Goal: Information Seeking & Learning: Learn about a topic

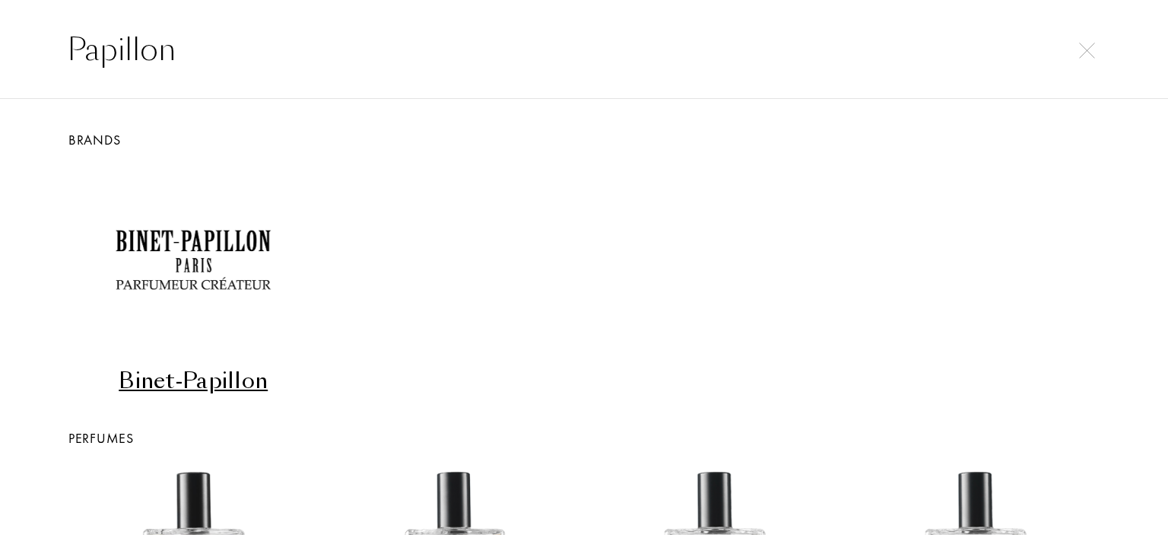
select select "DE"
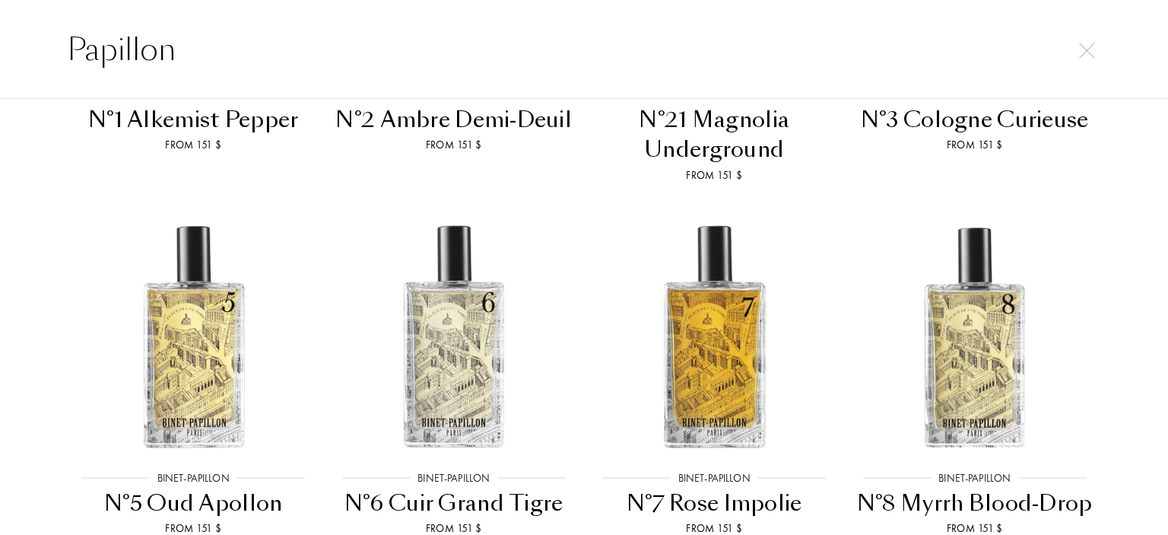
click at [0, 58] on div "Papillon" at bounding box center [584, 49] width 1168 height 99
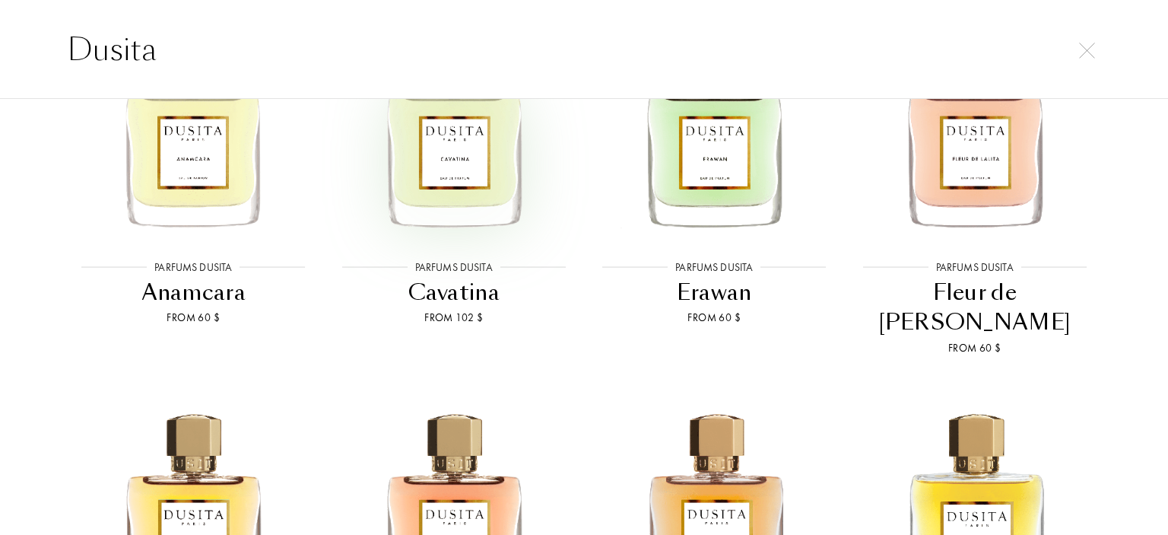
scroll to position [76, 0]
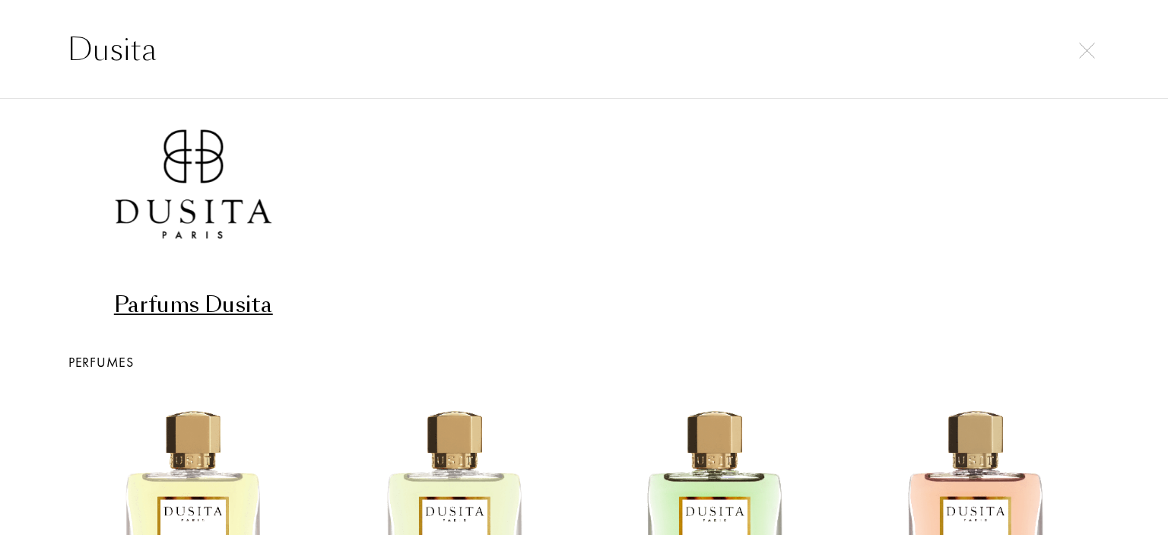
type input "Dusita"
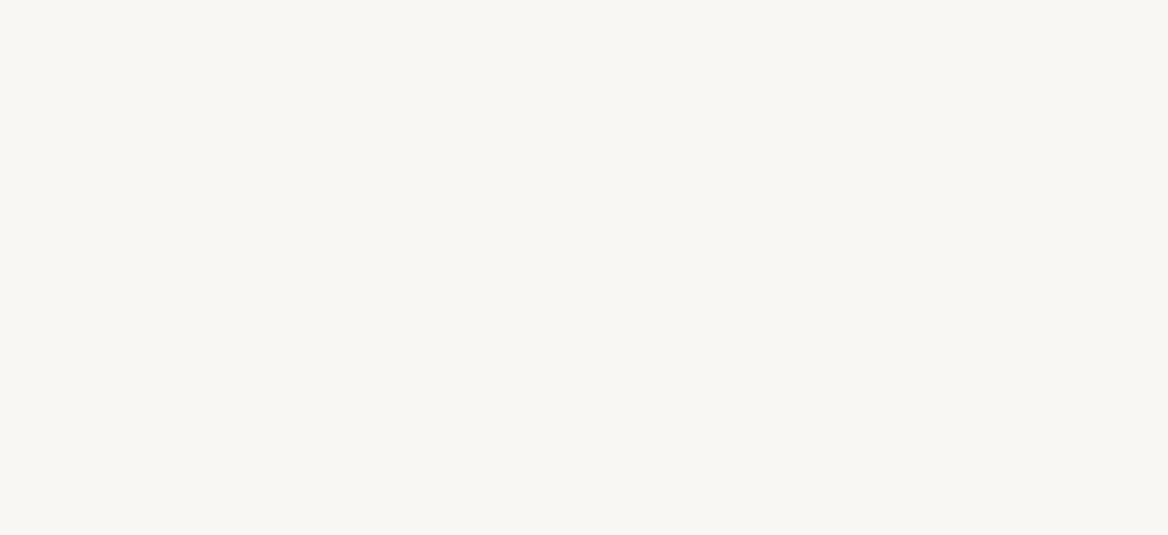
select select "DE"
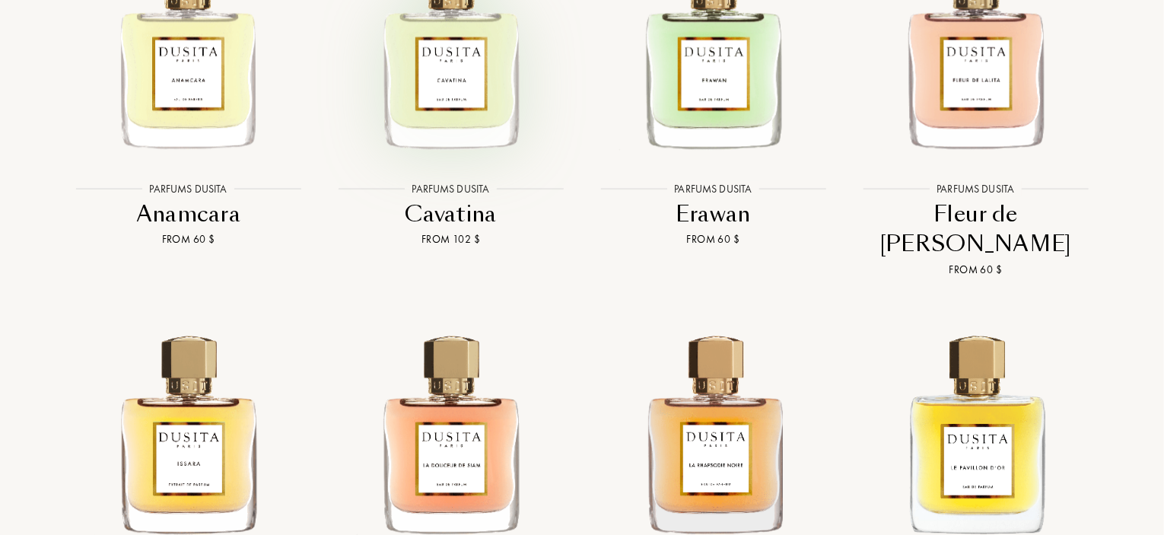
scroll to position [2358, 0]
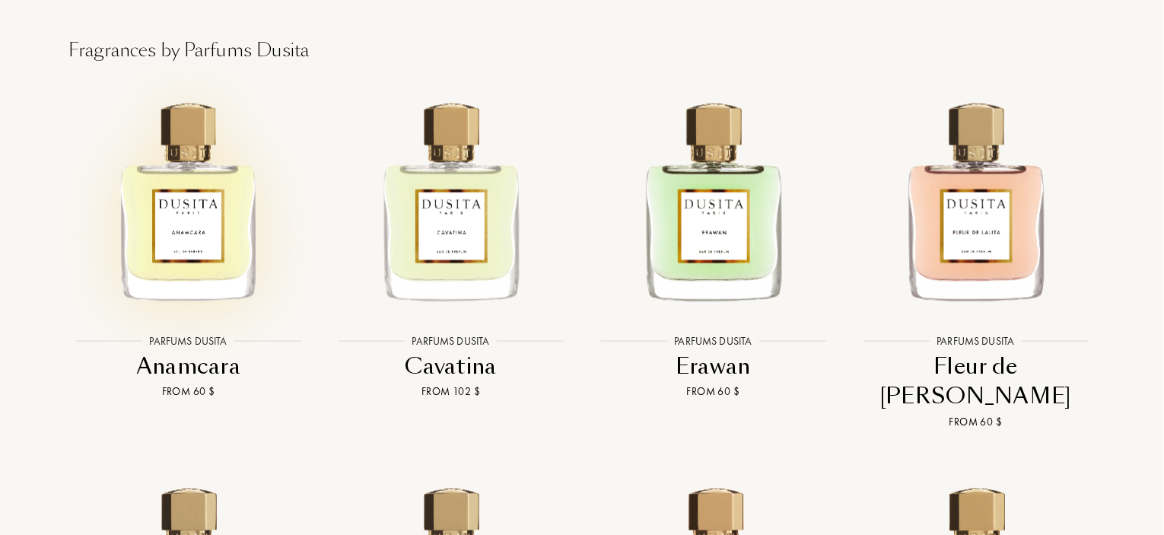
click at [173, 195] on img at bounding box center [188, 199] width 237 height 237
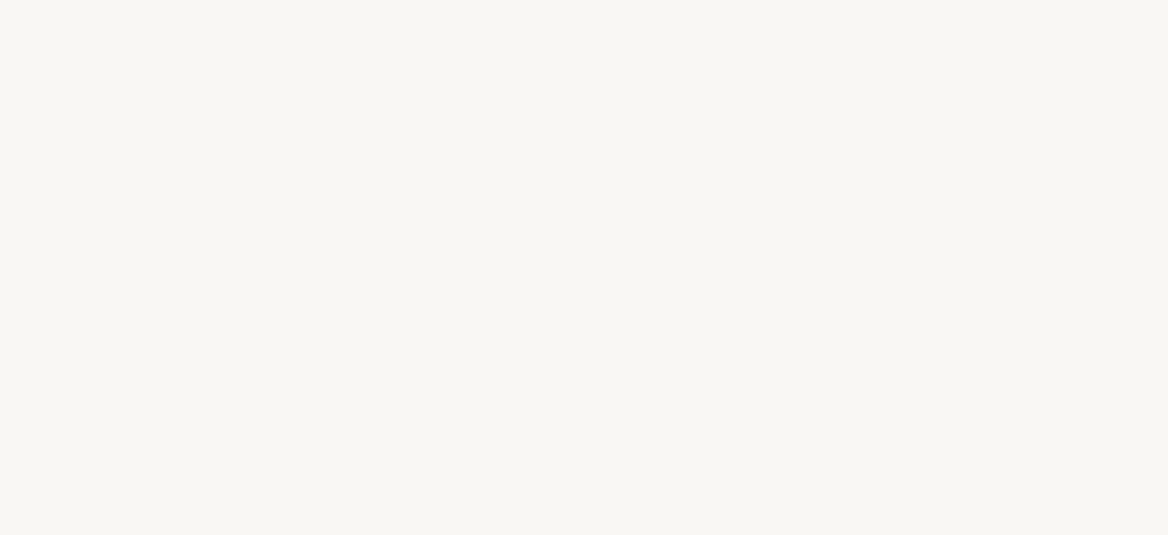
select select "DE"
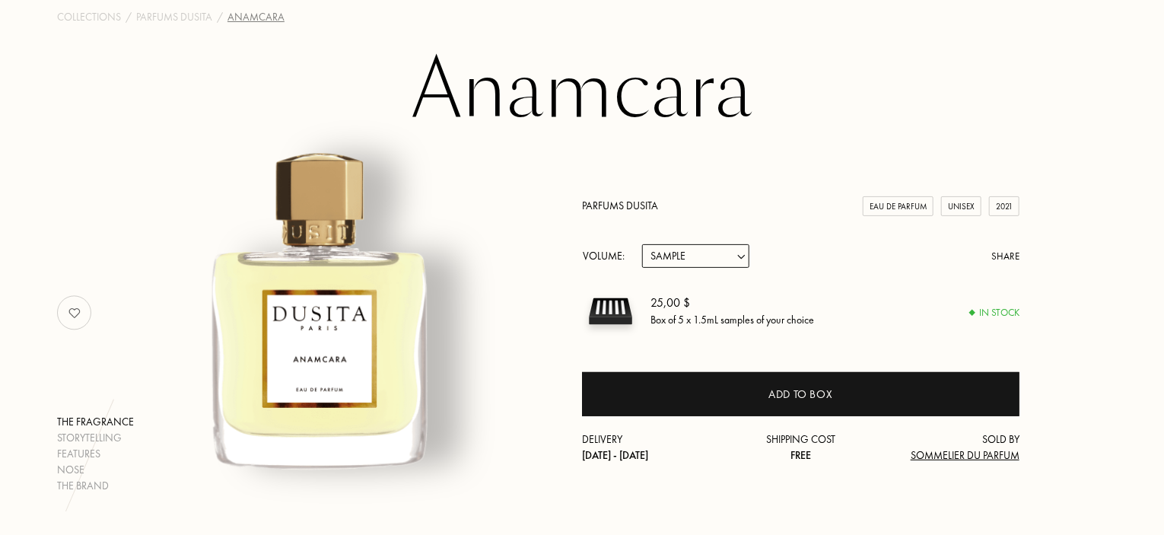
scroll to position [152, 0]
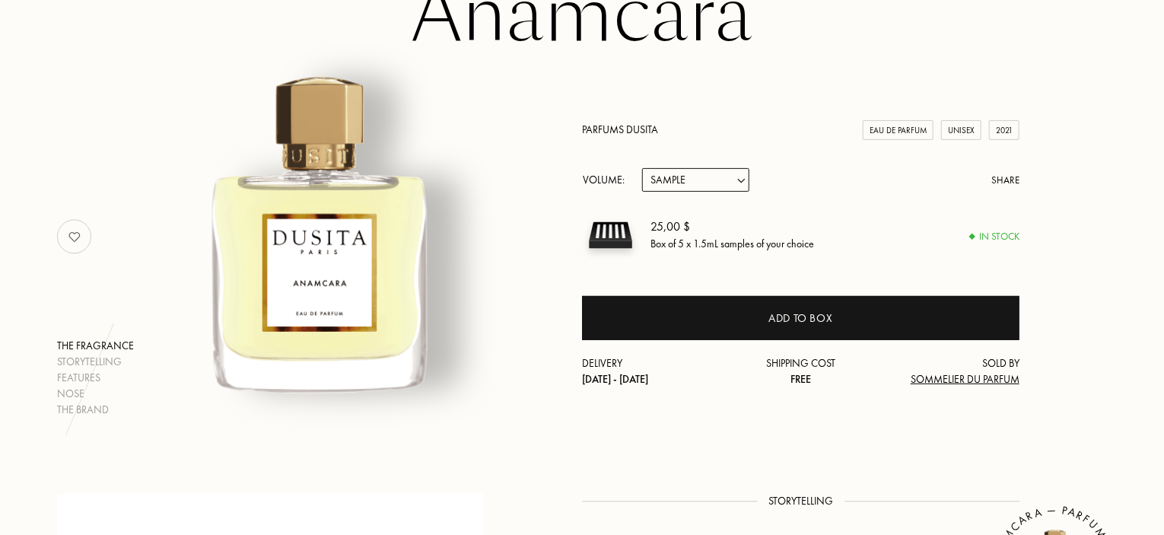
click at [703, 182] on select "Sample 15mL 22.5mL (3 * 7.5mL) 50mL 100mL" at bounding box center [695, 180] width 107 height 24
select select "3"
click at [642, 168] on select "Sample 15mL 22.5mL (3 * 7.5mL) 50mL 100mL" at bounding box center [695, 180] width 107 height 24
select select "3"
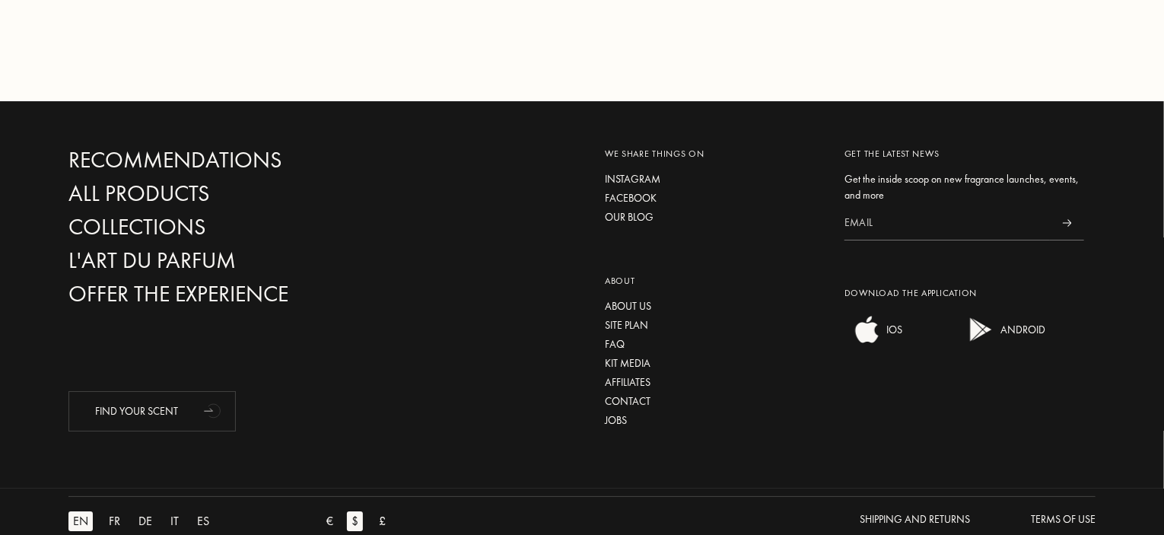
scroll to position [2699, 0]
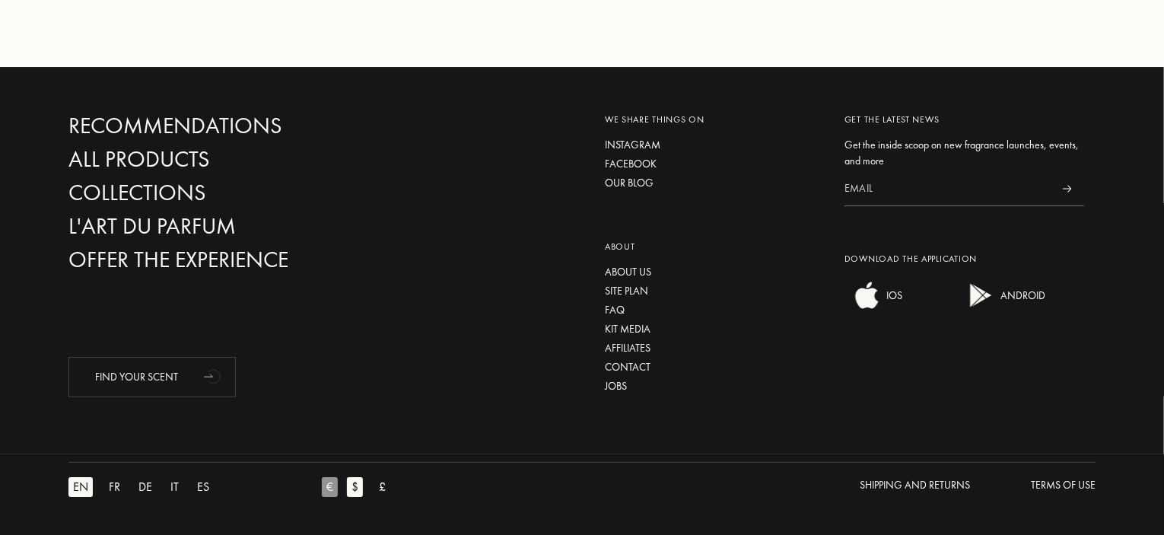
click at [330, 492] on div "€" at bounding box center [330, 487] width 16 height 20
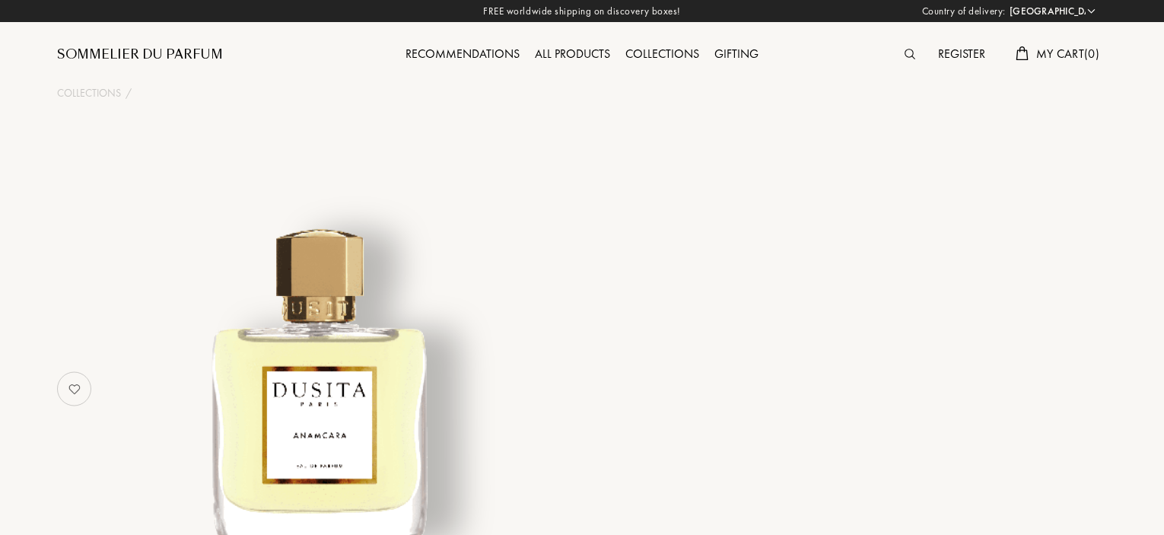
select select "DE"
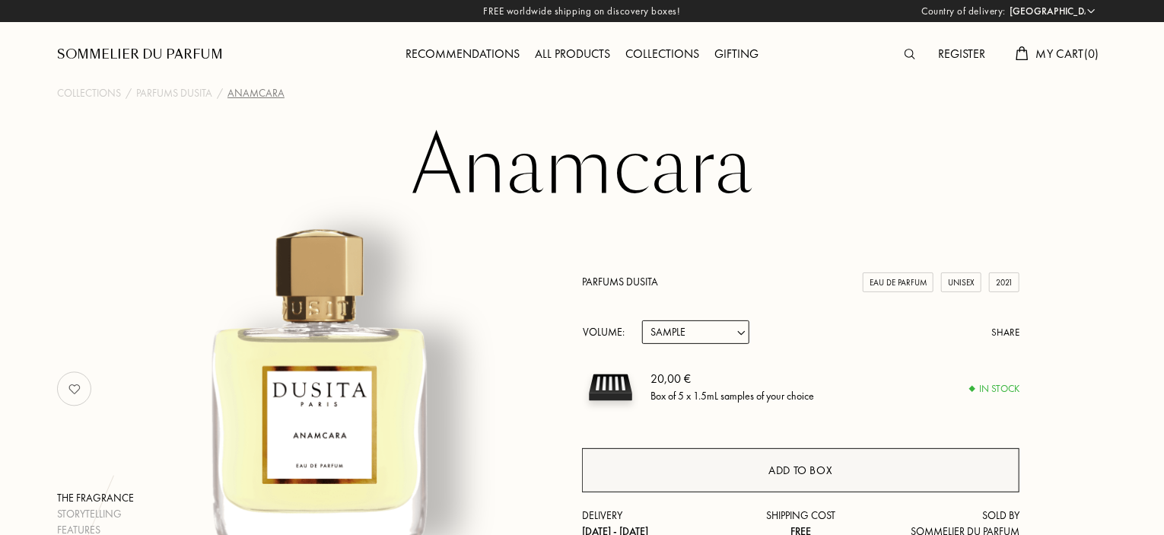
scroll to position [152, 0]
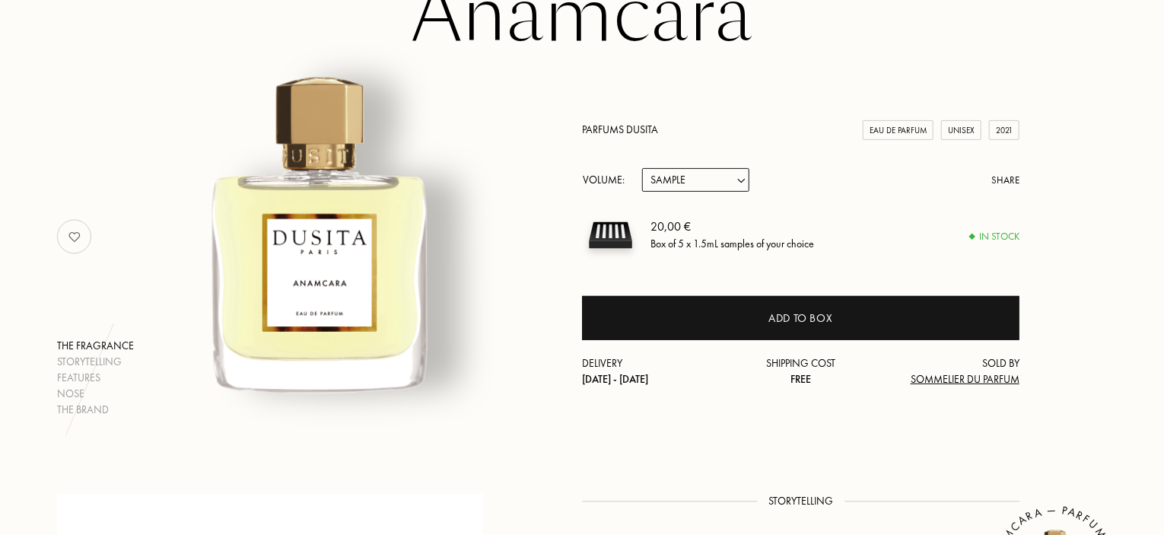
click at [717, 183] on select "Sample 15mL 22.5mL (3 * 7.5mL) 50mL 100mL" at bounding box center [695, 180] width 107 height 24
select select "3"
click at [642, 168] on select "Sample 15mL 22.5mL (3 * 7.5mL) 50mL 100mL" at bounding box center [695, 180] width 107 height 24
select select "3"
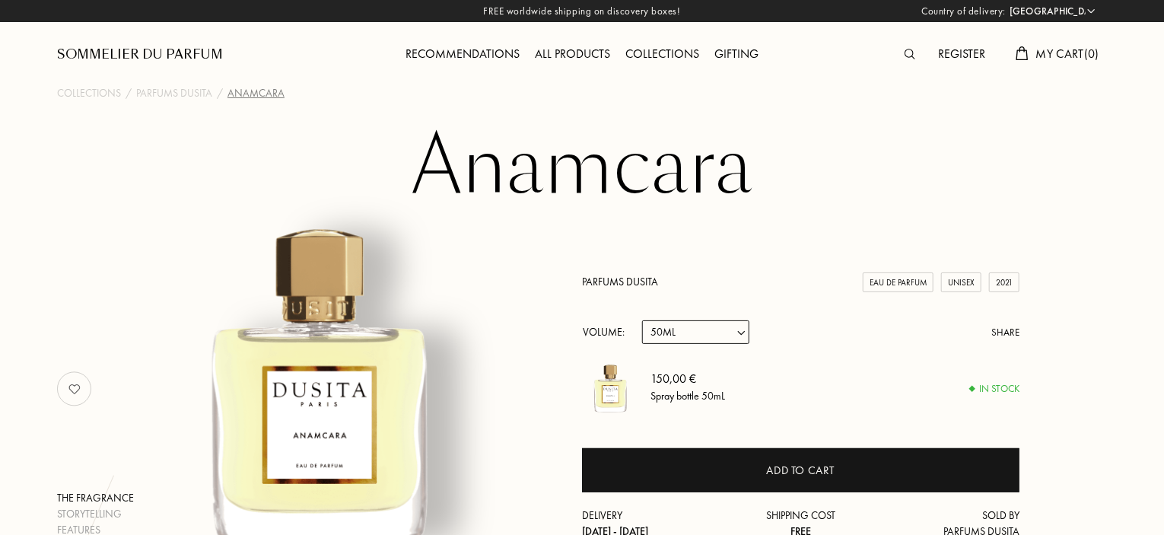
click at [904, 59] on img at bounding box center [909, 54] width 11 height 11
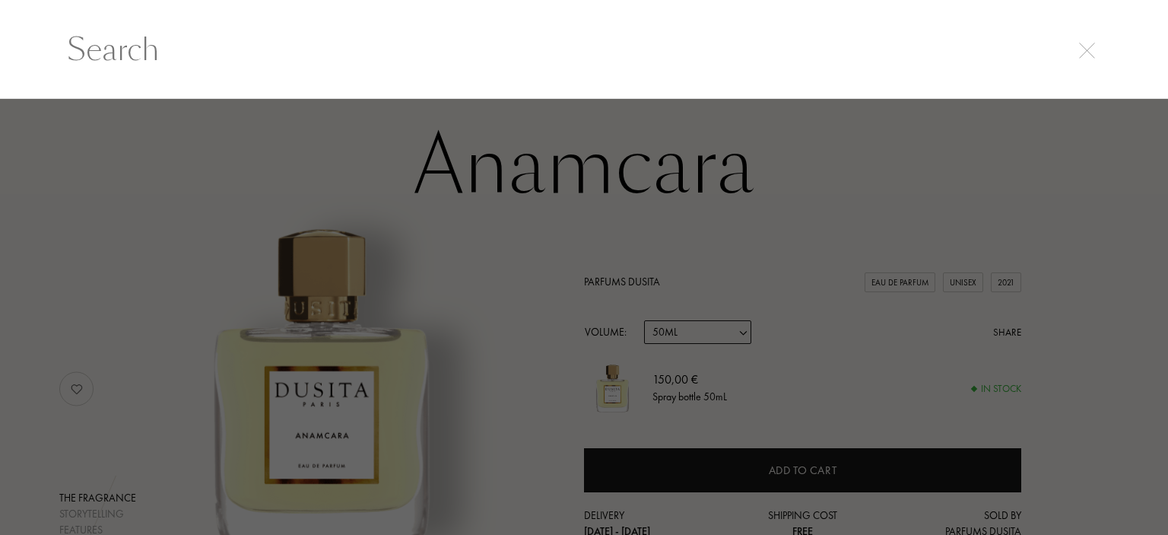
paste input "Blue Danube"
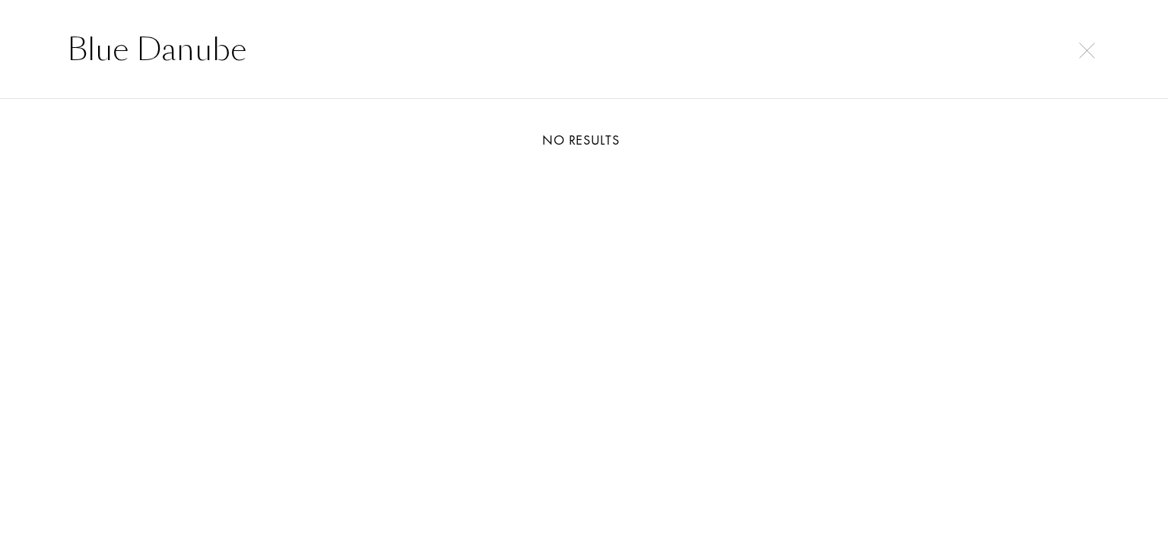
drag, startPoint x: 291, startPoint y: 69, endPoint x: 21, endPoint y: 63, distance: 269.4
click at [21, 63] on div "Blue Danube" at bounding box center [584, 49] width 1168 height 99
paste input "Cavatina"
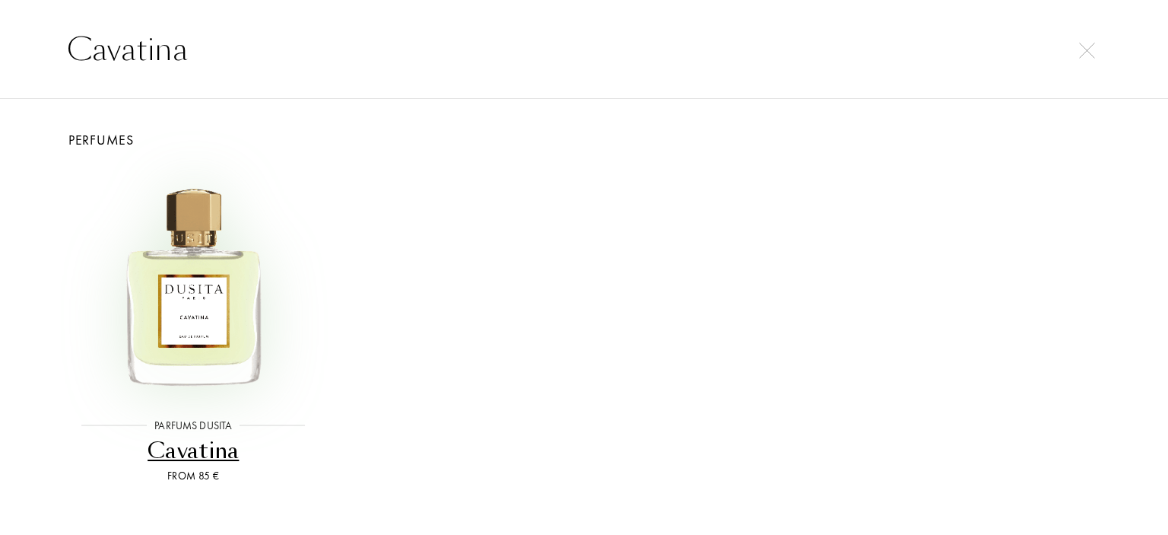
type input "Cavatina"
click at [207, 269] on img at bounding box center [193, 284] width 234 height 234
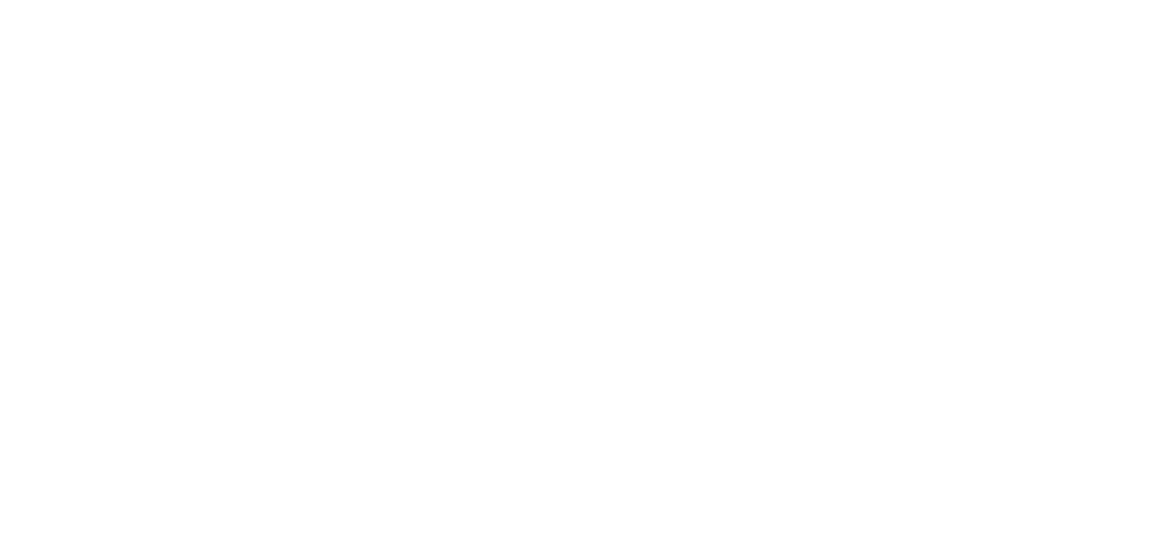
select select "DE"
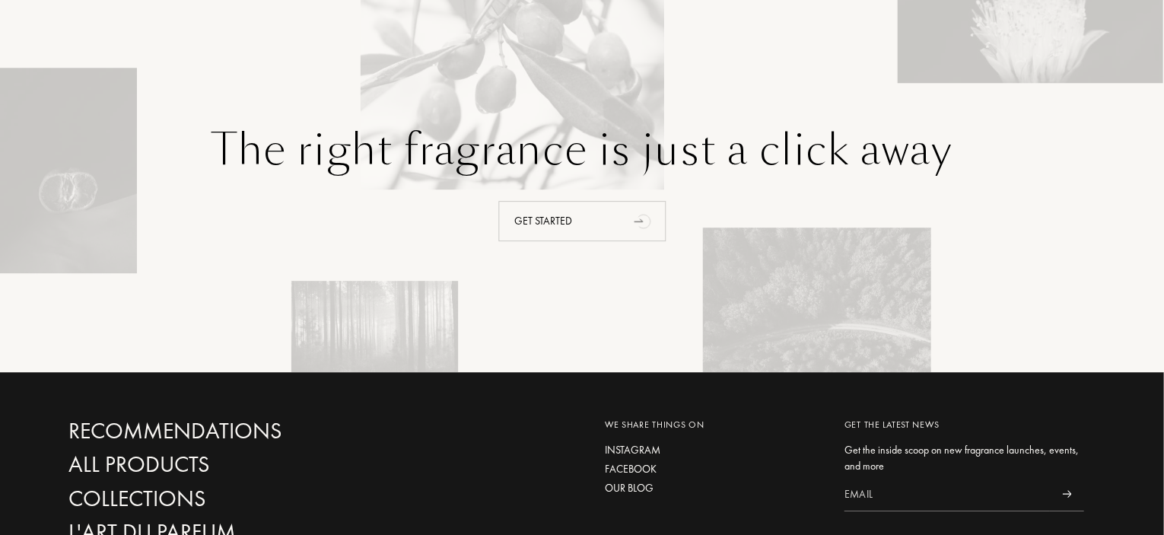
scroll to position [2014, 0]
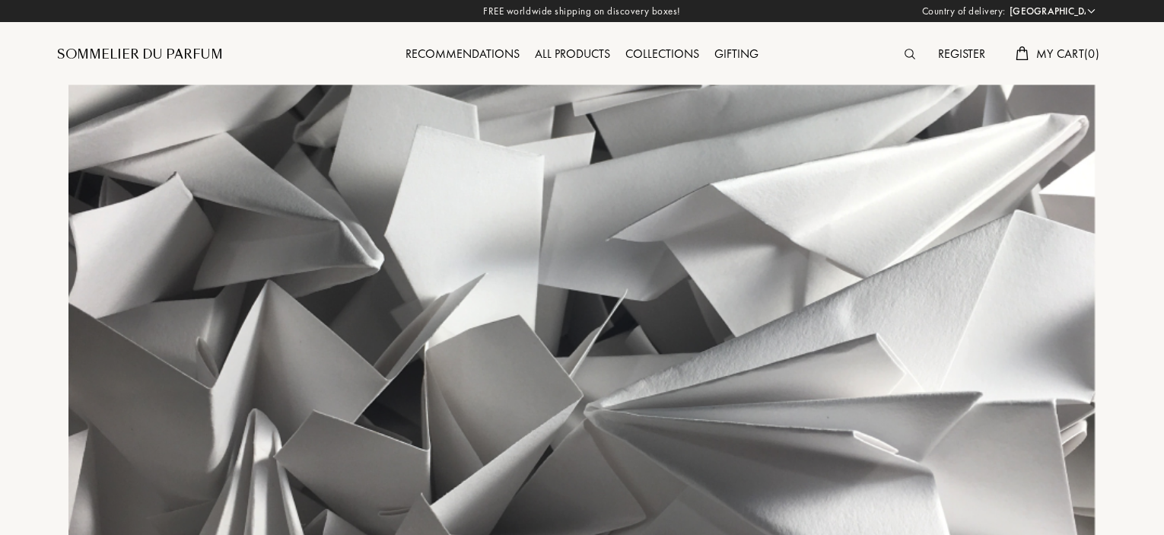
select select "DE"
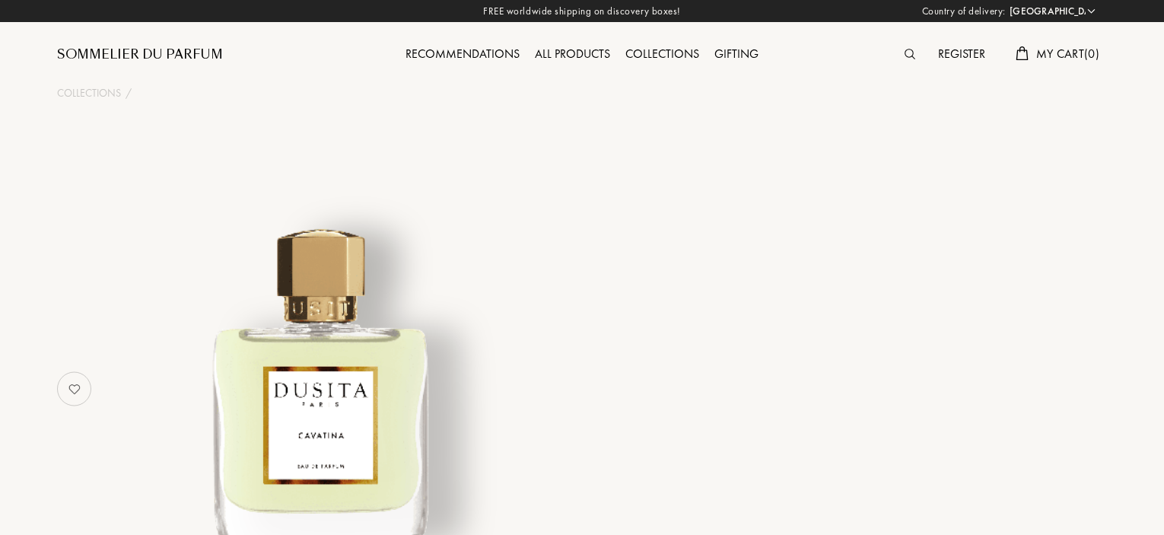
select select "DE"
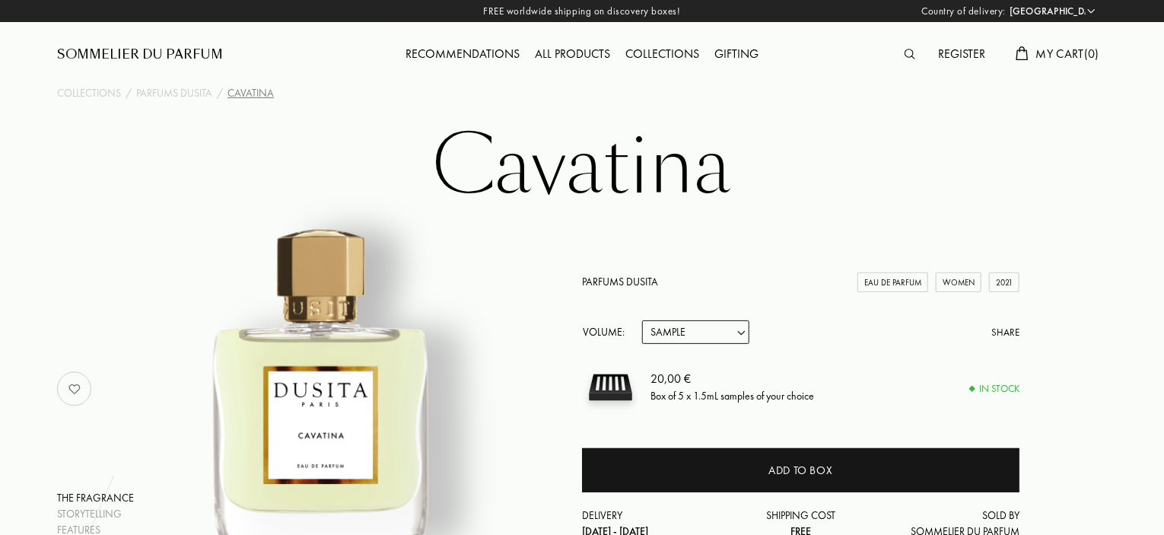
click at [904, 56] on img at bounding box center [909, 54] width 11 height 11
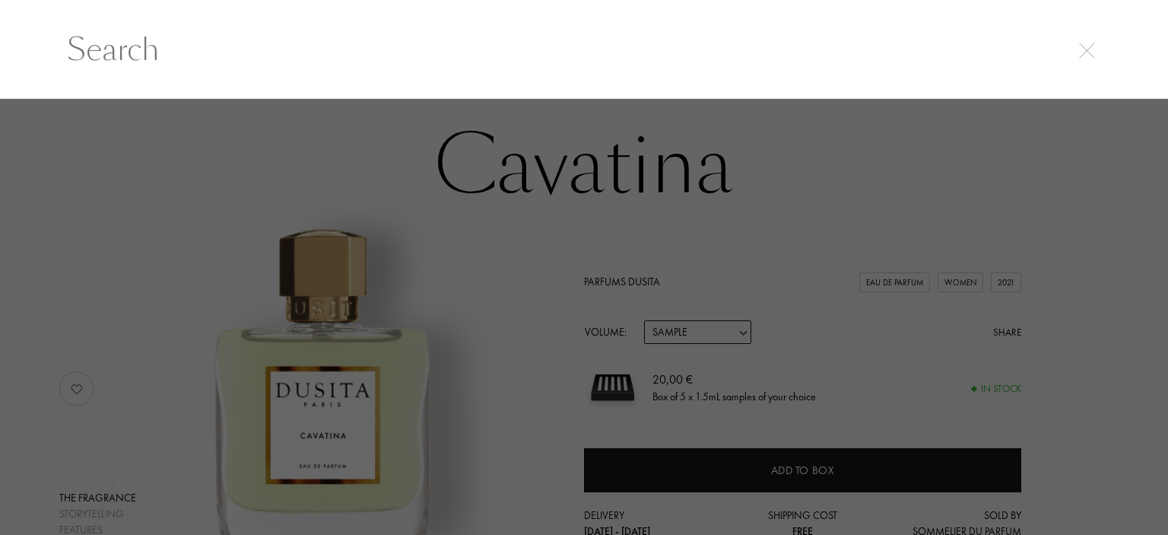
paste input "La Rhapsodie Noire"
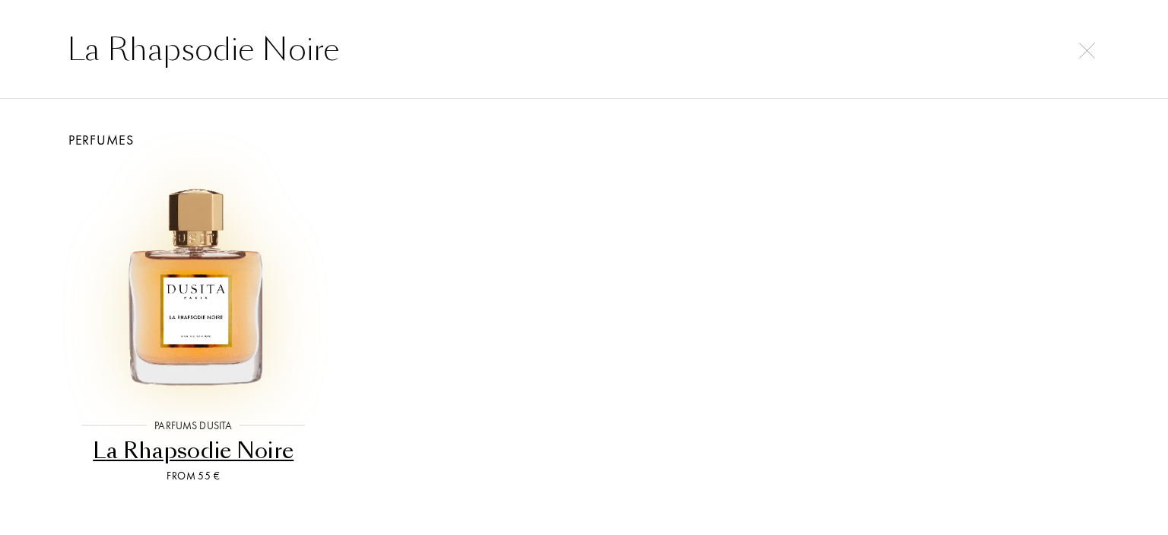
type input "La Rhapsodie Noire"
click at [255, 264] on img at bounding box center [193, 284] width 234 height 234
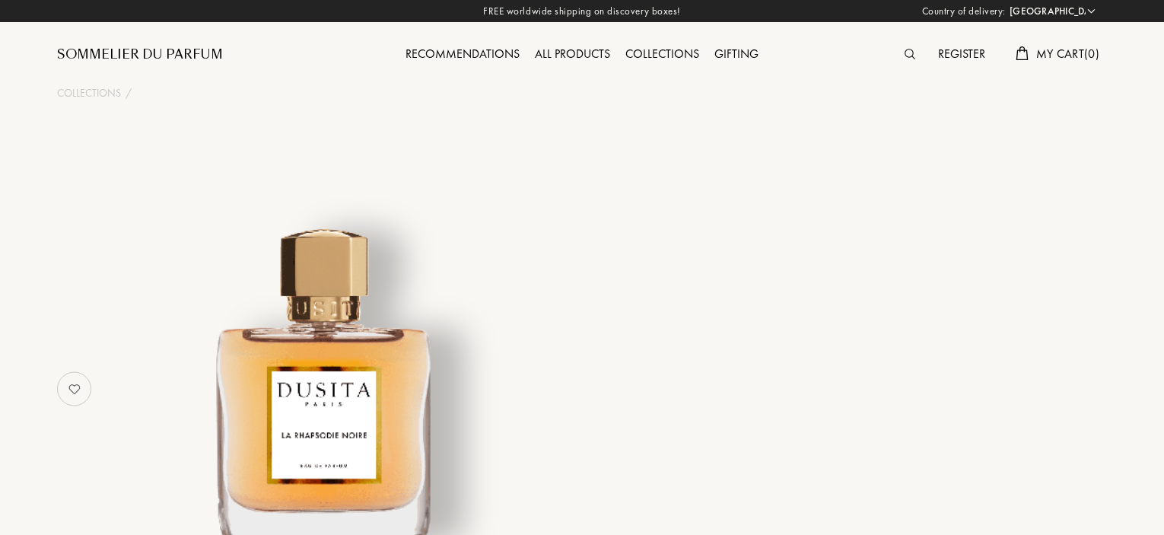
select select "DE"
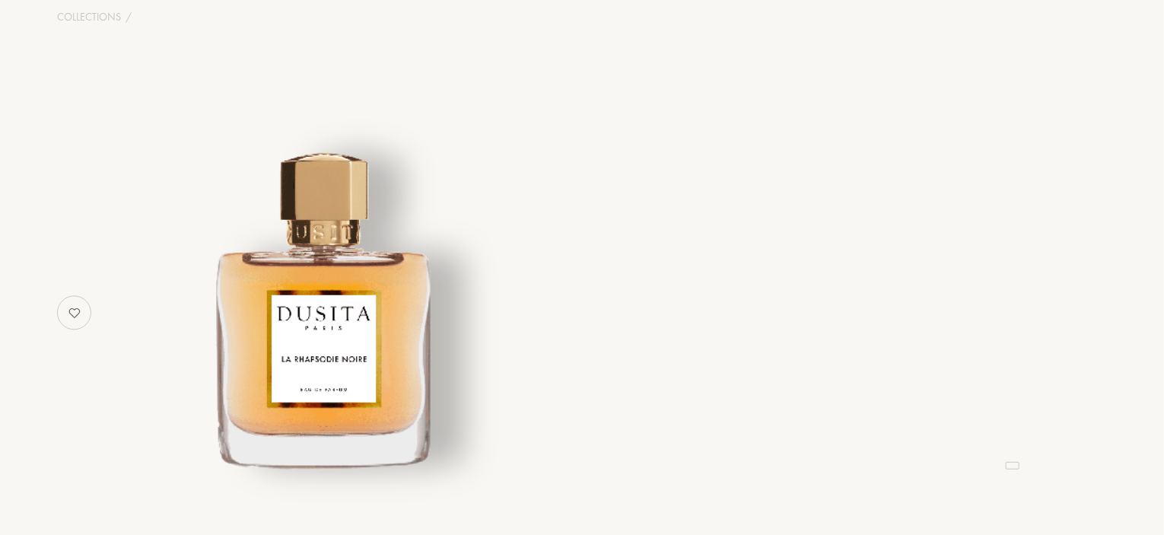
select select "4"
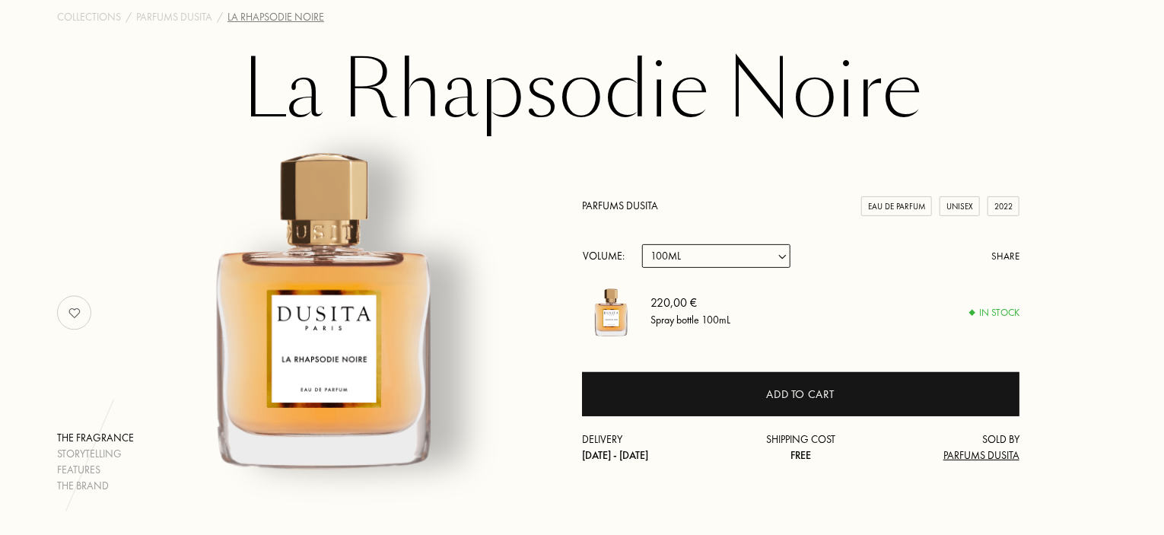
click at [769, 253] on select "Sample 15mL 22.5mL (22.5ML (3 * 7.5ML)) 50mL 100mL" at bounding box center [716, 256] width 148 height 24
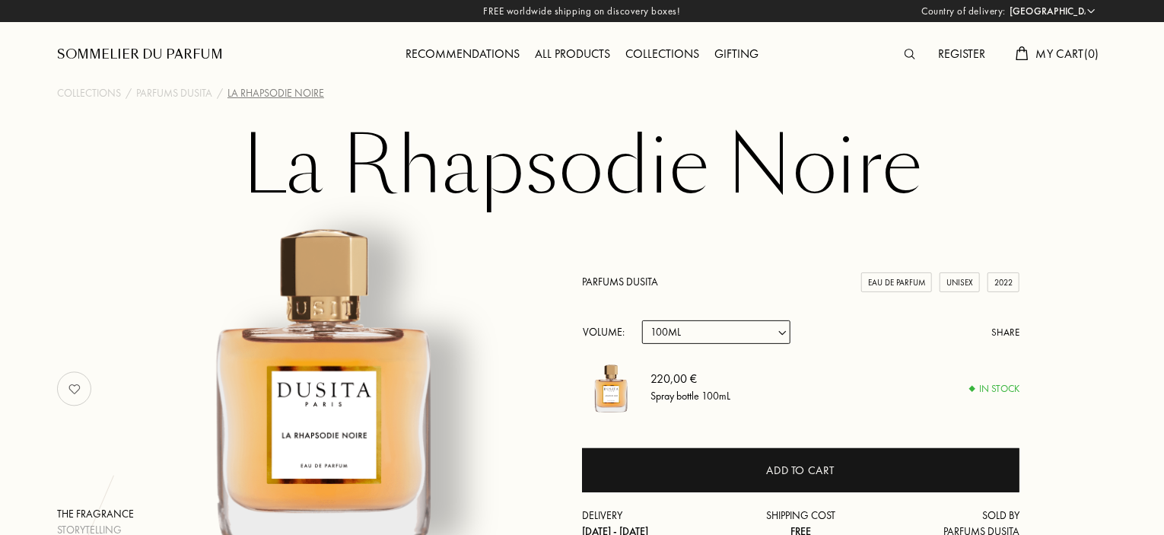
click at [904, 51] on img at bounding box center [909, 54] width 11 height 11
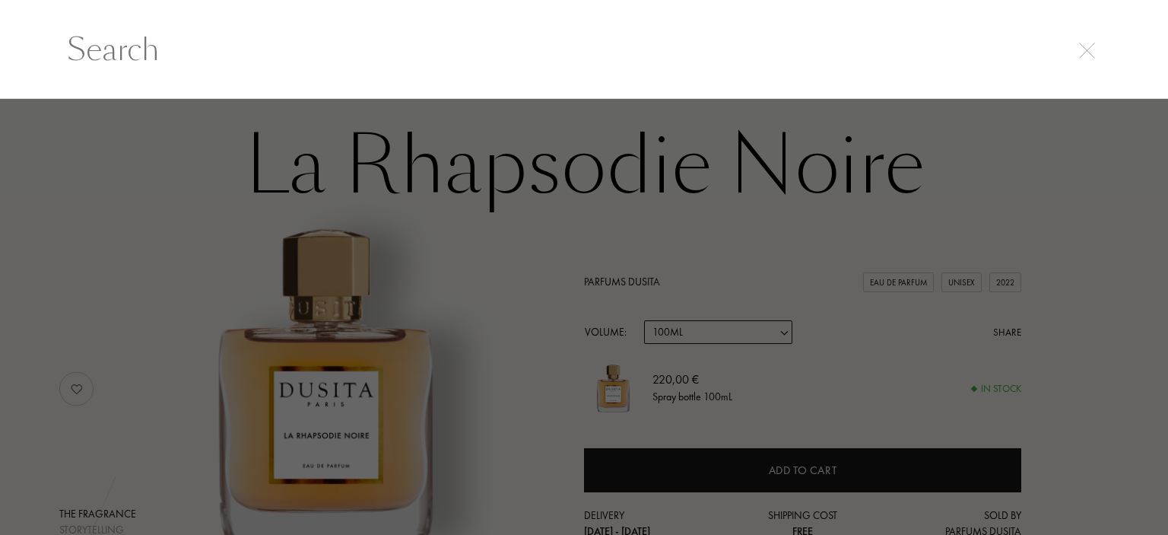
click at [295, 59] on input "text" at bounding box center [584, 50] width 1095 height 46
paste input "Melodie de L'Amour"
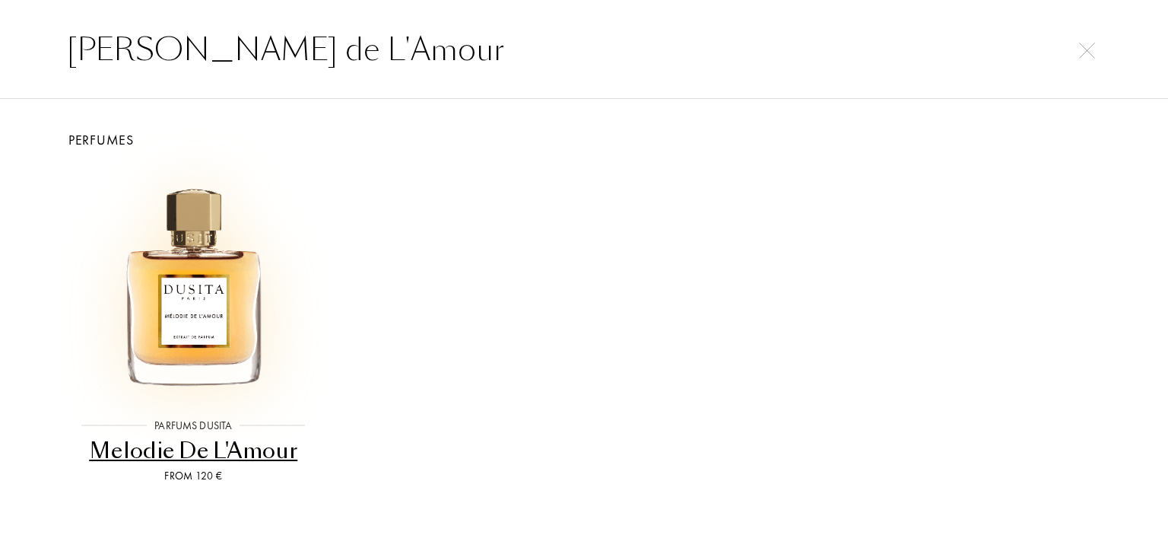
type input "Melodie de L'Amour"
click at [253, 280] on img at bounding box center [193, 284] width 234 height 234
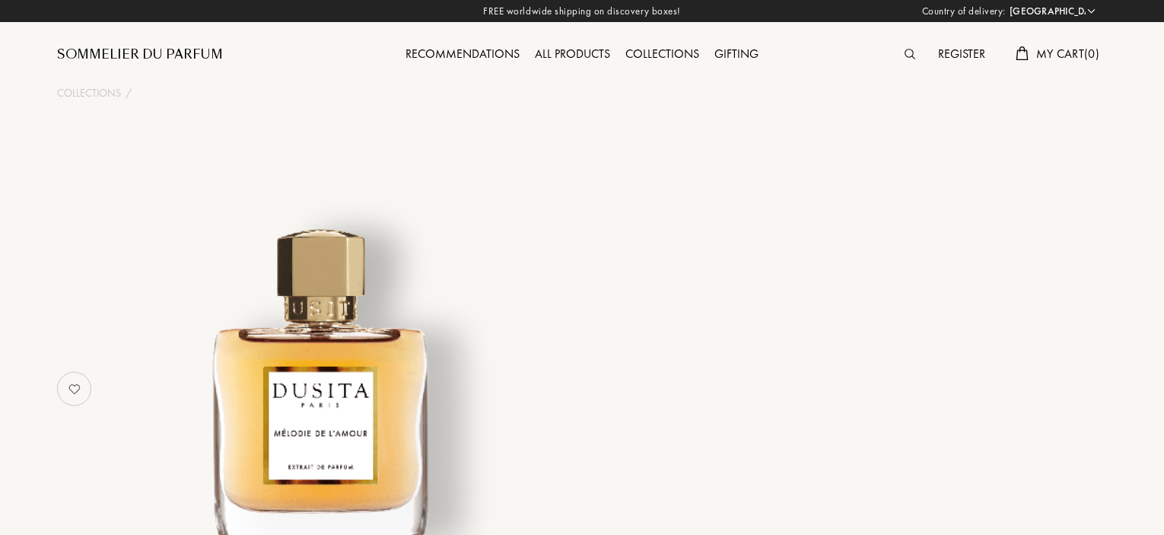
select select "DE"
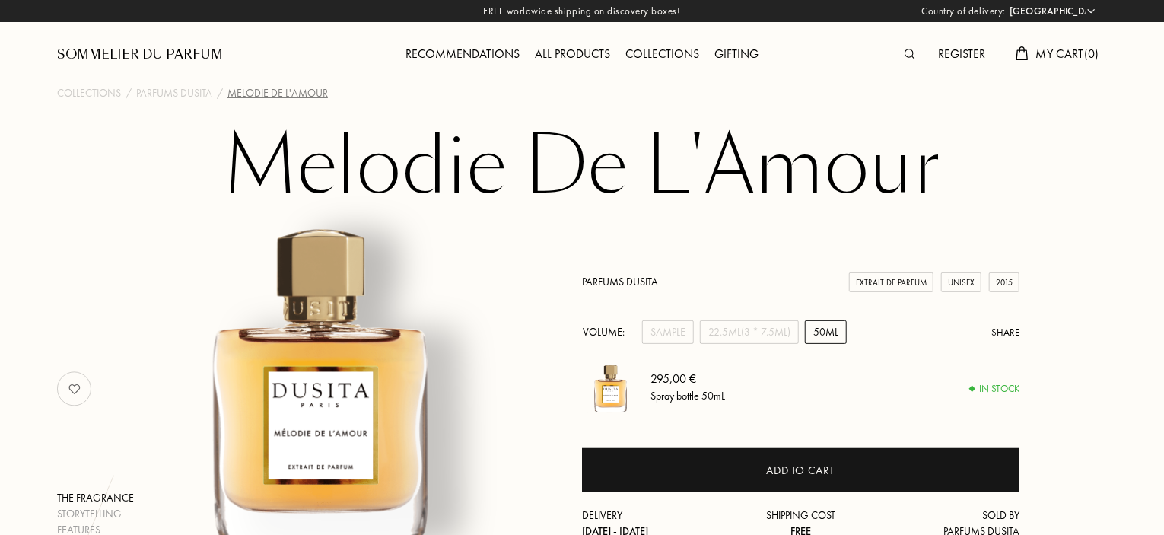
click at [908, 46] on div at bounding box center [913, 55] width 33 height 20
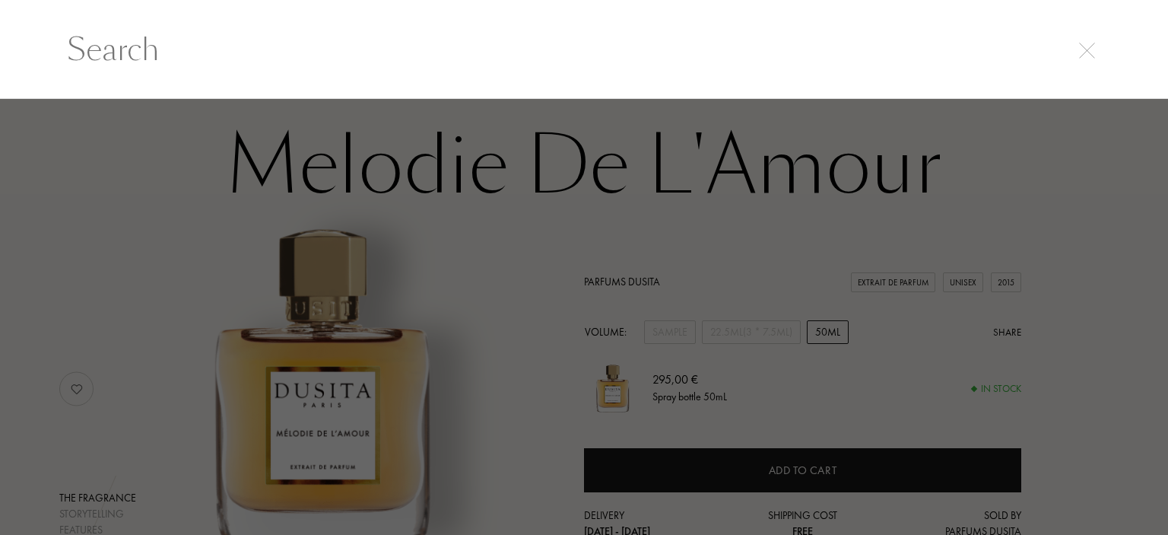
paste input "Moonlight in Chiangmai"
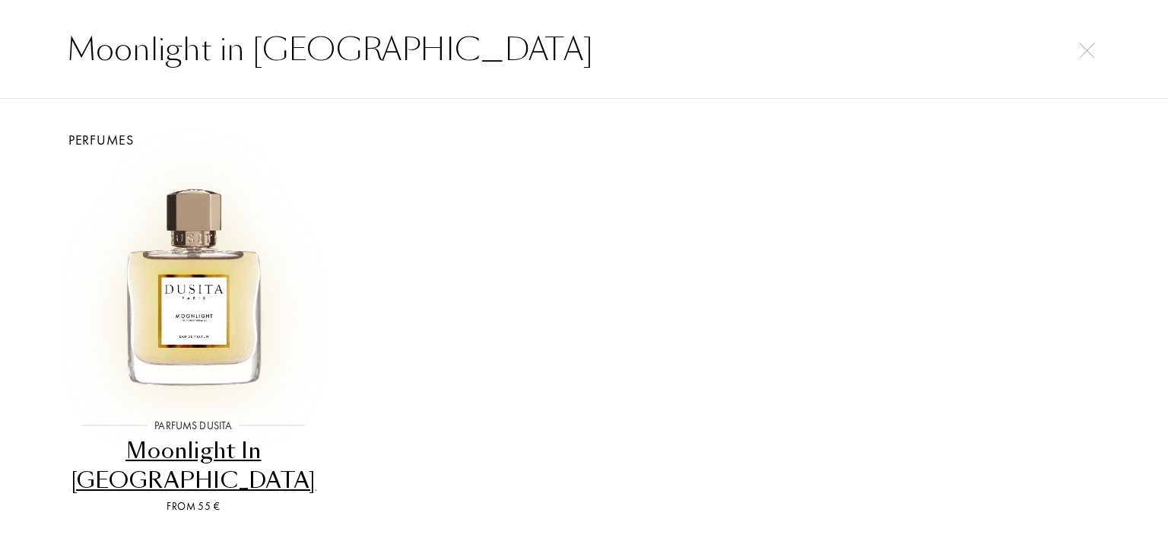
type input "Moonlight in Chiangmai"
click at [216, 281] on img at bounding box center [193, 284] width 234 height 234
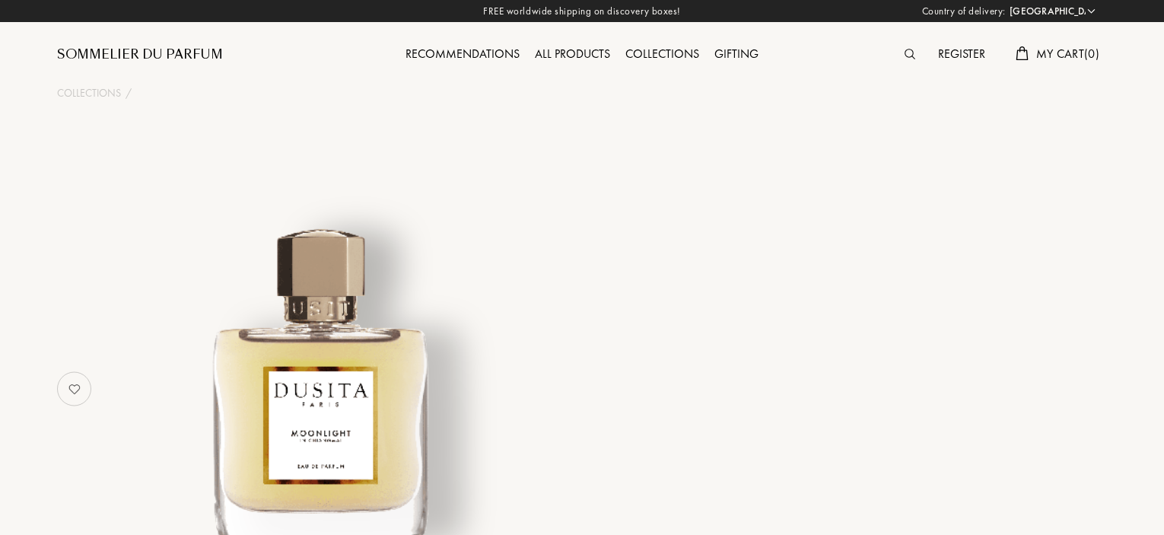
select select "DE"
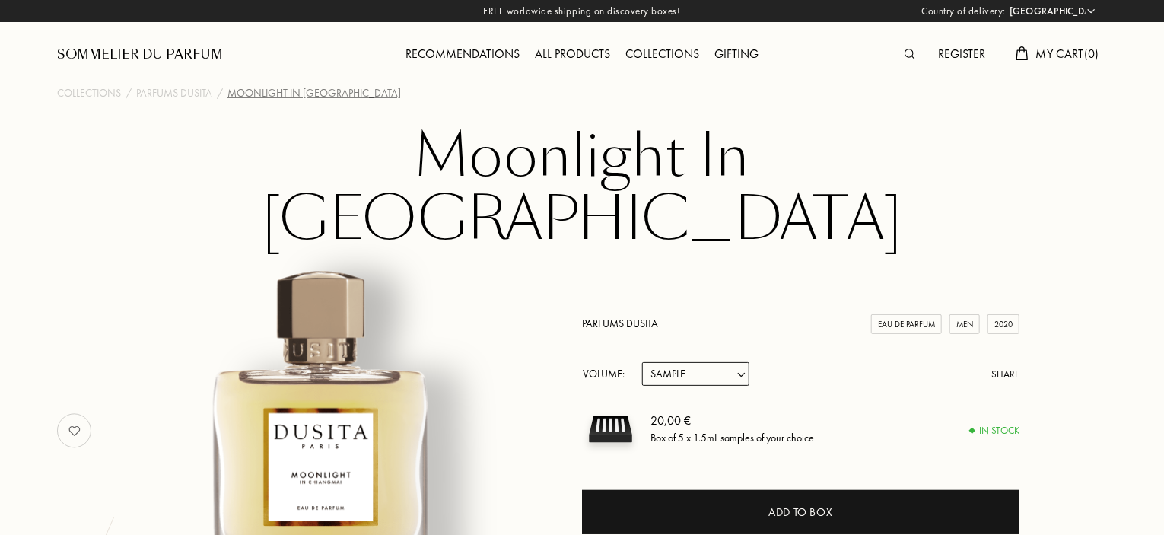
click at [912, 60] on div at bounding box center [913, 55] width 33 height 20
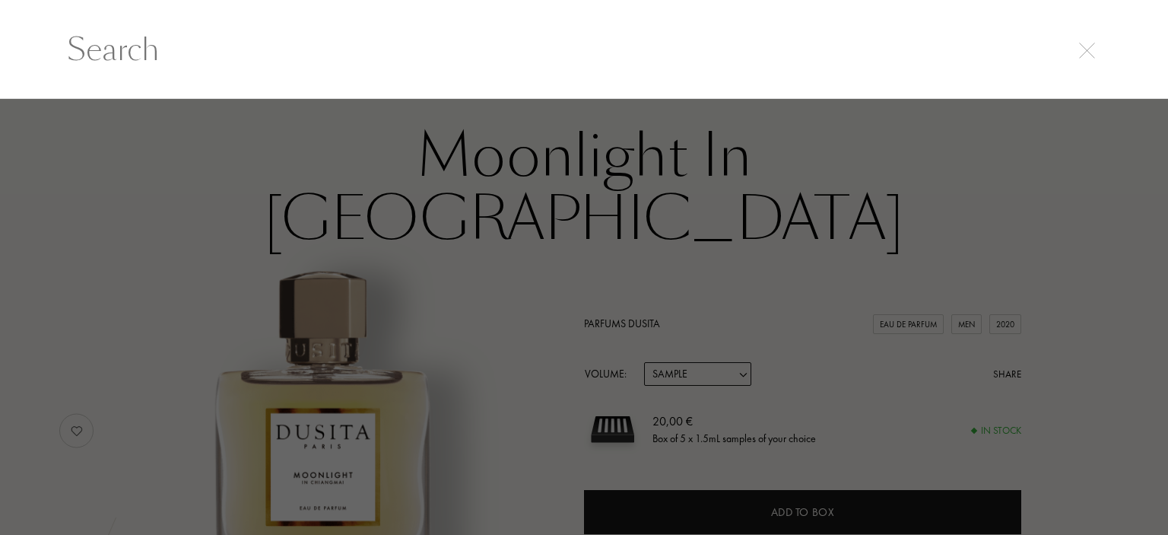
paste input "[PERSON_NAME]"
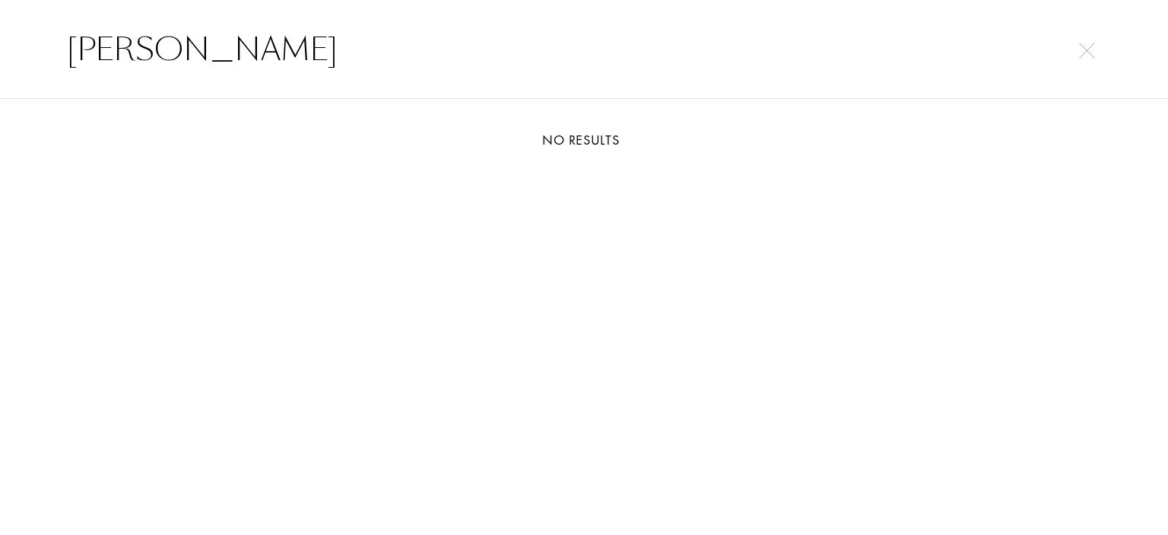
type input "[PERSON_NAME]"
